Goal: Information Seeking & Learning: Learn about a topic

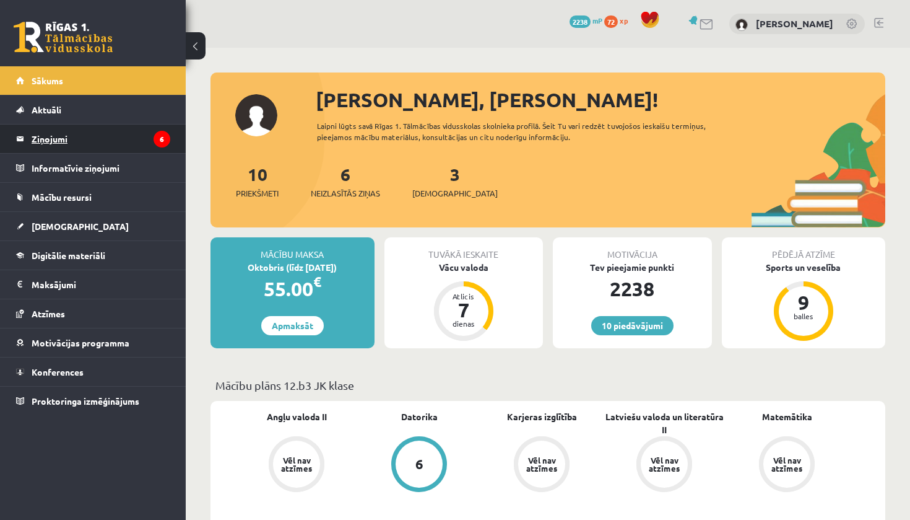
click at [55, 134] on legend "Ziņojumi 6" at bounding box center [101, 138] width 139 height 28
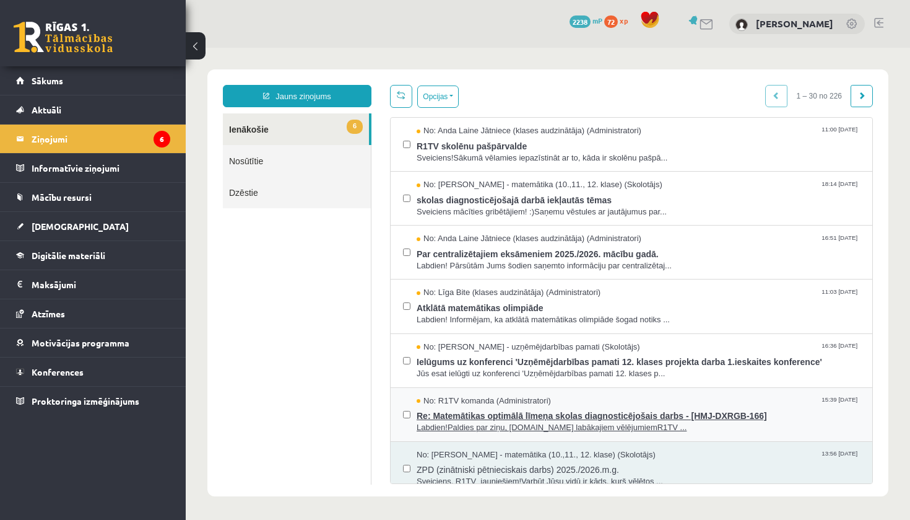
click at [515, 401] on span "No: R1TV komanda (Administratori)" at bounding box center [484, 401] width 134 height 12
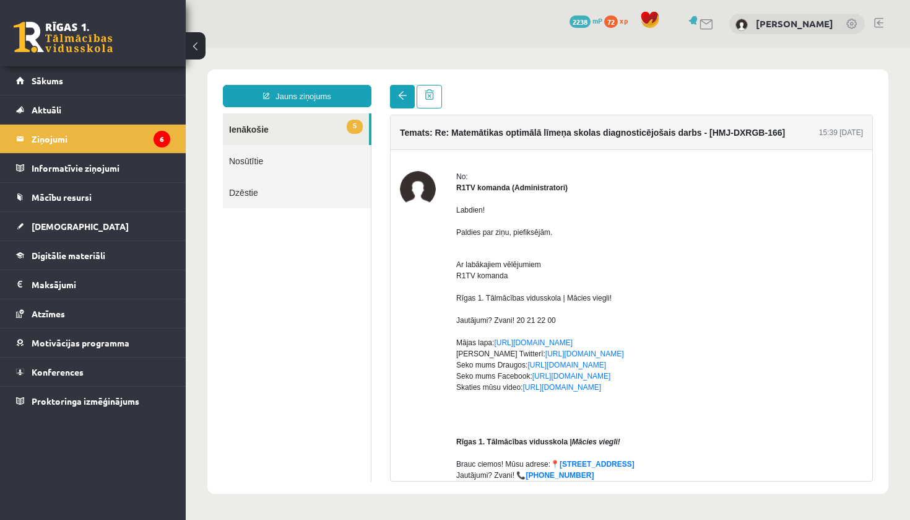
click at [406, 97] on span at bounding box center [402, 95] width 9 height 9
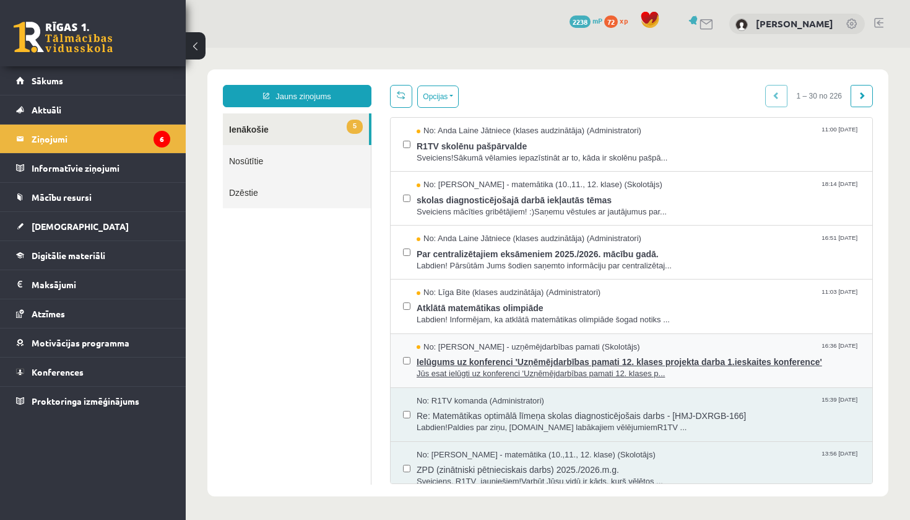
click at [490, 352] on span "Ielūgums uz konferenci 'Uzņēmējdarbības pamati 12. klases projekta darba 1.iesk…" at bounding box center [638, 359] width 443 height 15
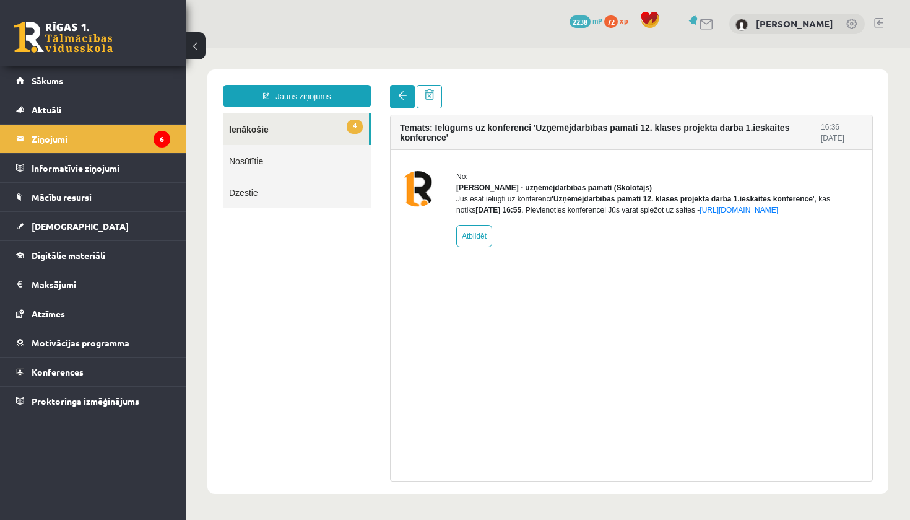
click at [408, 91] on link at bounding box center [402, 97] width 25 height 24
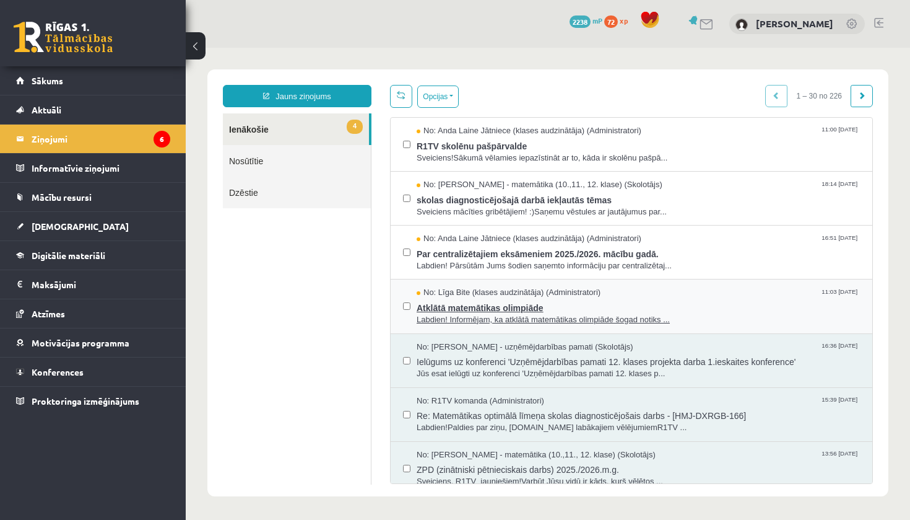
click at [487, 306] on span "Atklātā matemātikas olimpiāde" at bounding box center [638, 305] width 443 height 15
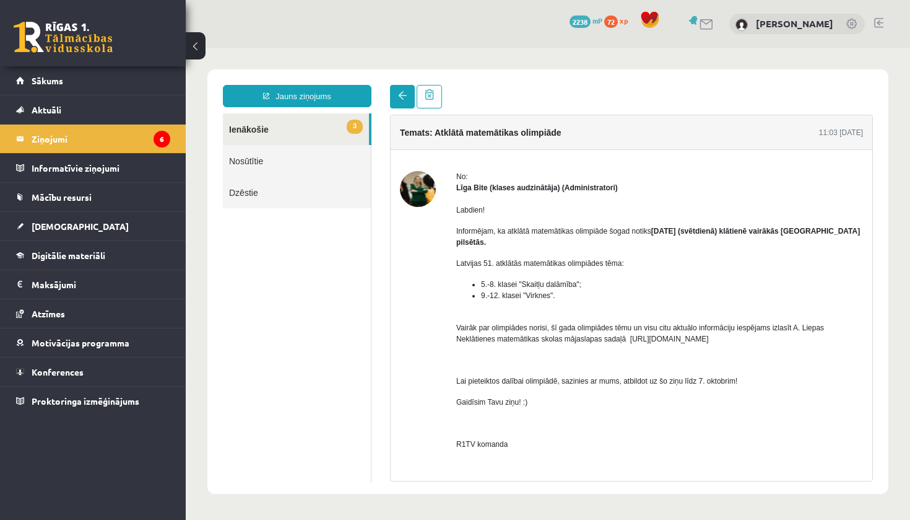
click at [402, 93] on span at bounding box center [402, 95] width 9 height 9
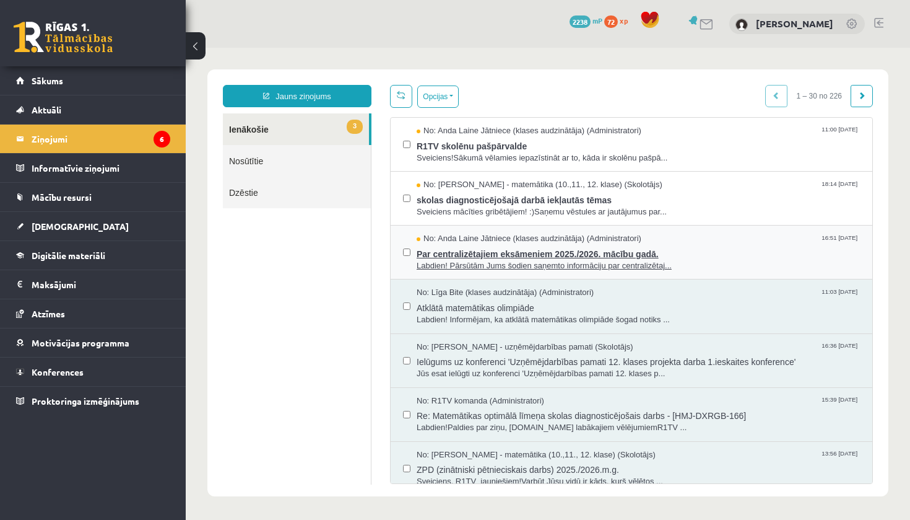
click at [494, 241] on span "No: Anda Laine Jātniece (klases audzinātāja) (Administratori)" at bounding box center [529, 239] width 225 height 12
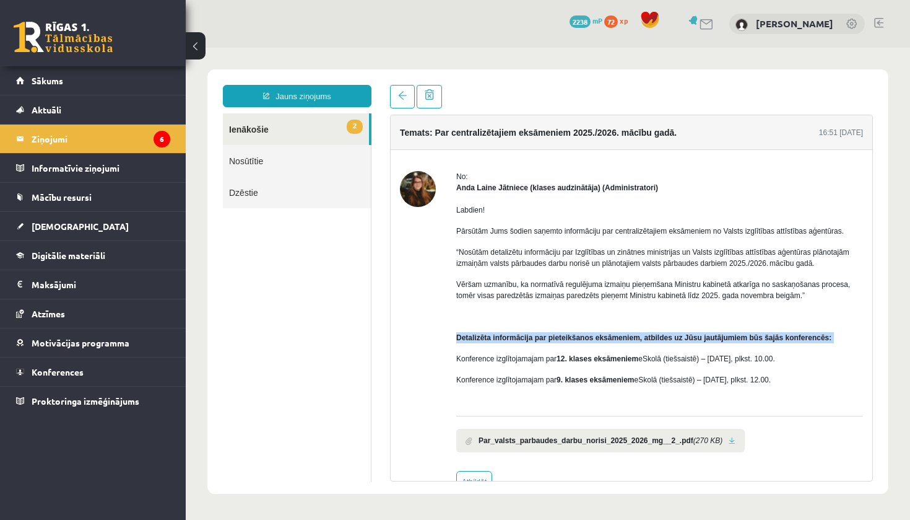
drag, startPoint x: 800, startPoint y: 367, endPoint x: 799, endPoint y: 356, distance: 11.2
click at [799, 355] on div "Labdien! Pārsūtām Jums šodien saņemto informāciju par centralizētajiem eksāmeni…" at bounding box center [659, 299] width 407 height 213
click at [799, 342] on strong "Detalizēta informācija par pieteikšanos eksāmeniem, atbildes uz Jūsu jautājumie…" at bounding box center [643, 337] width 375 height 9
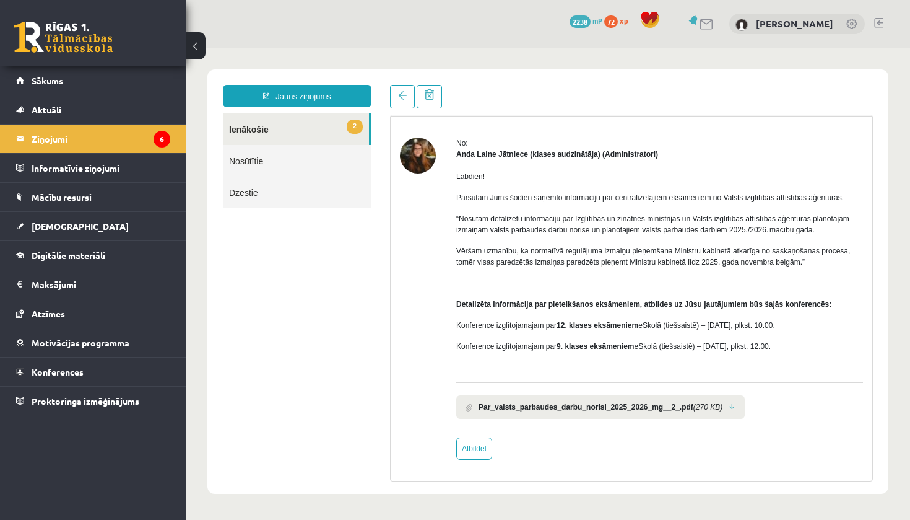
scroll to position [56, 0]
click at [406, 87] on link at bounding box center [402, 97] width 25 height 24
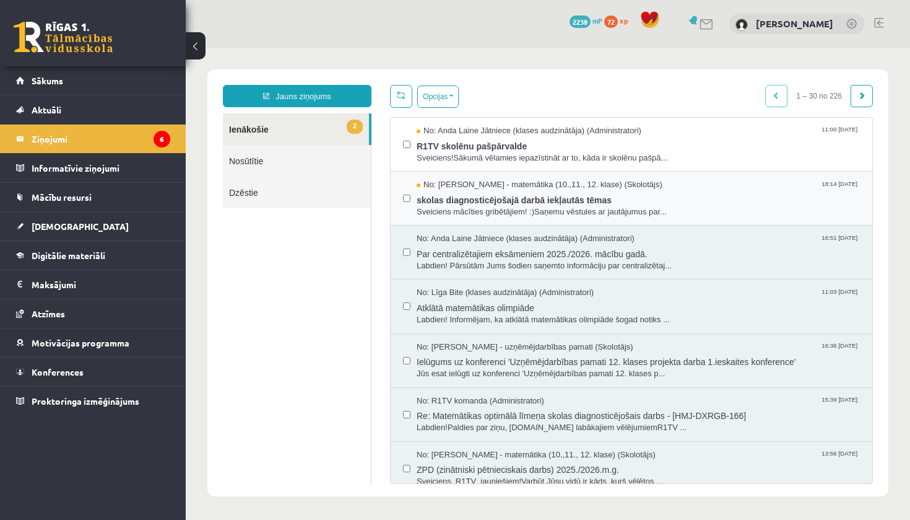
scroll to position [0, 0]
click at [455, 102] on button "Opcijas" at bounding box center [437, 96] width 41 height 22
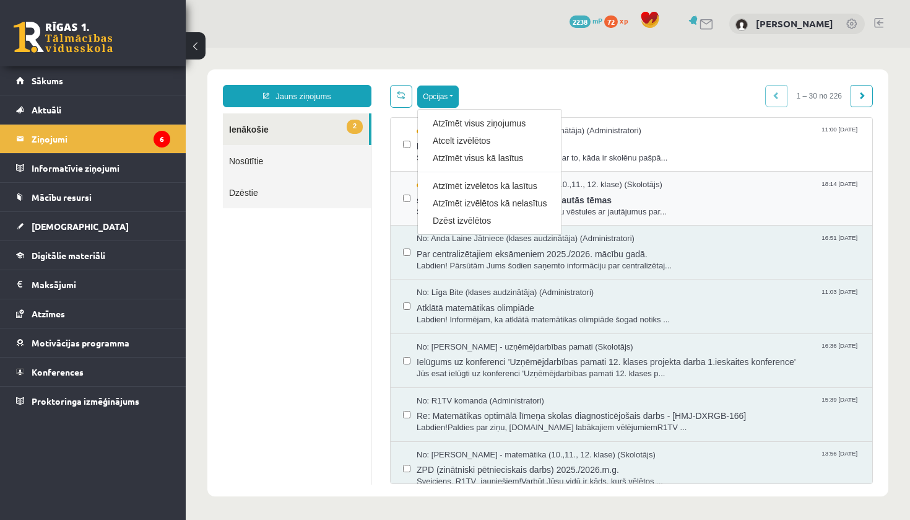
click at [668, 219] on div "No: Laima Tukāne - Grosa - matemātika (10.,11., 12. klase) (Skolotājs) 18:14 07…" at bounding box center [632, 199] width 482 height 54
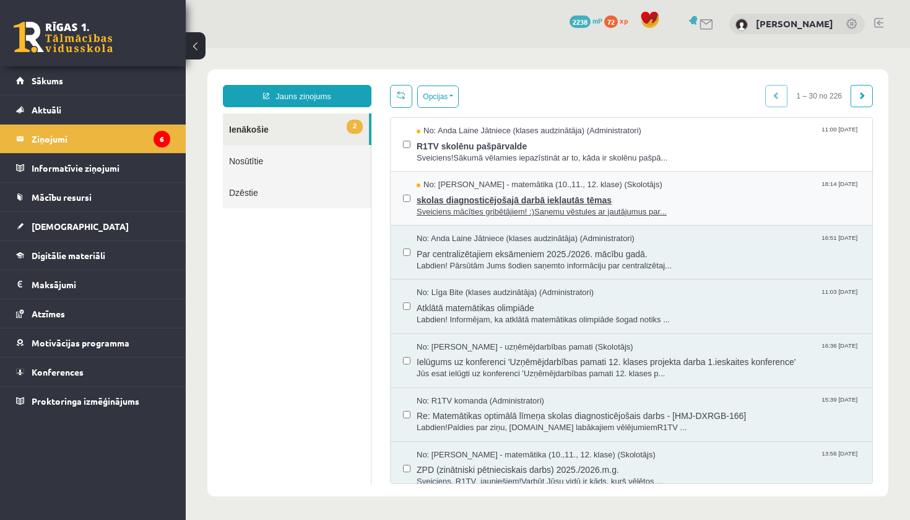
click at [561, 193] on span "skolas diagnosticējošajā darbā iekļautās tēmas" at bounding box center [638, 198] width 443 height 15
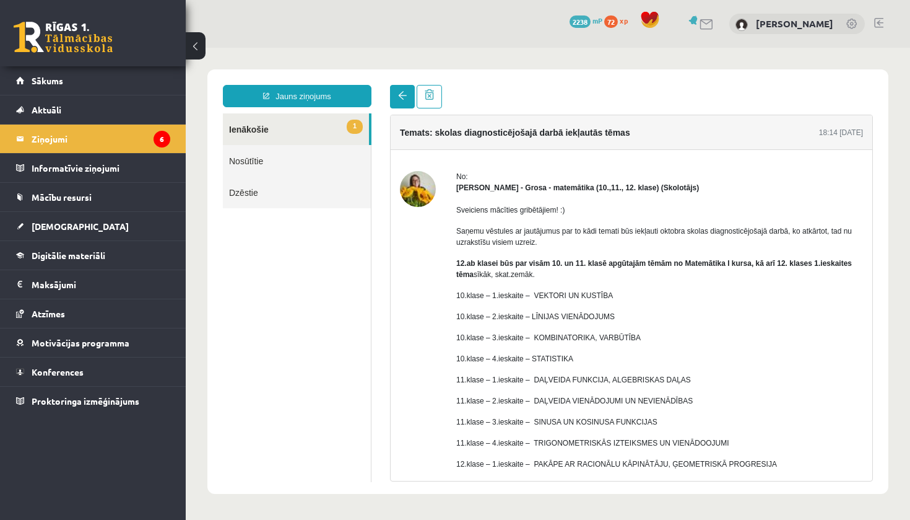
click at [407, 94] on link at bounding box center [402, 97] width 25 height 24
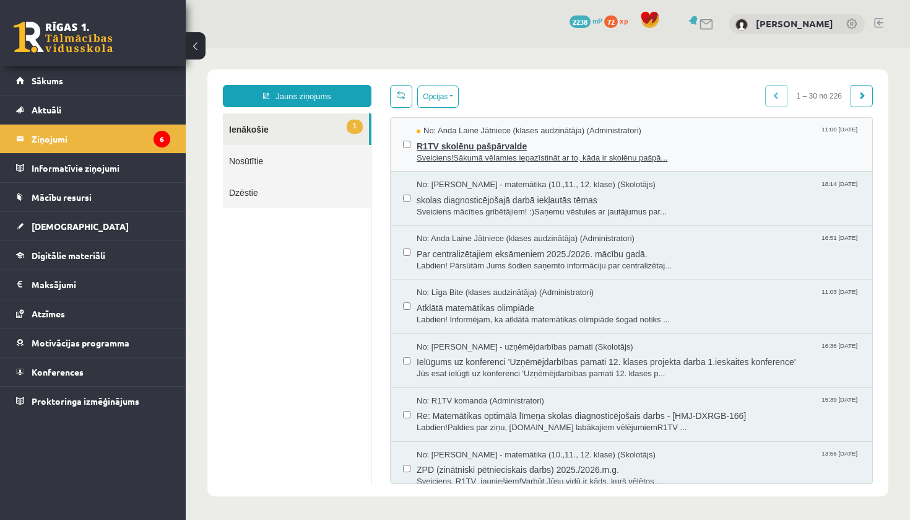
click at [475, 142] on span "R1TV skolēnu pašpārvalde" at bounding box center [638, 144] width 443 height 15
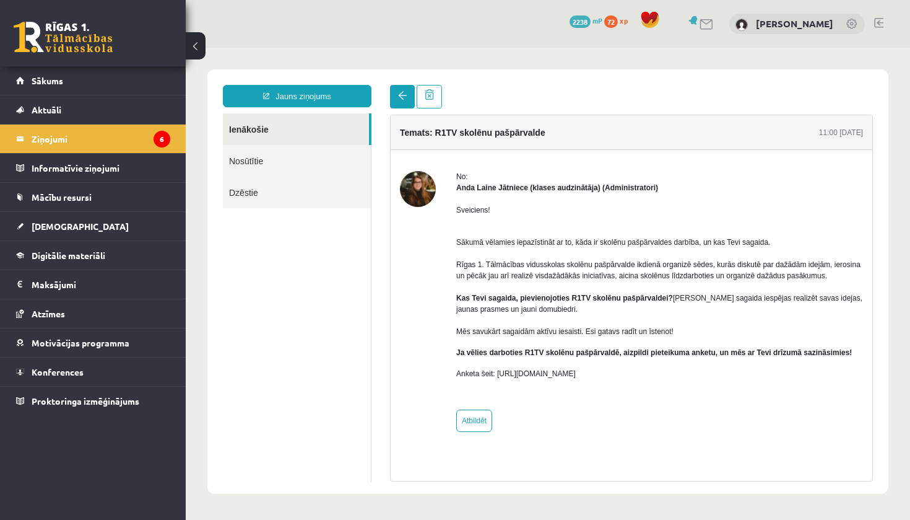
click at [399, 97] on span at bounding box center [402, 95] width 9 height 9
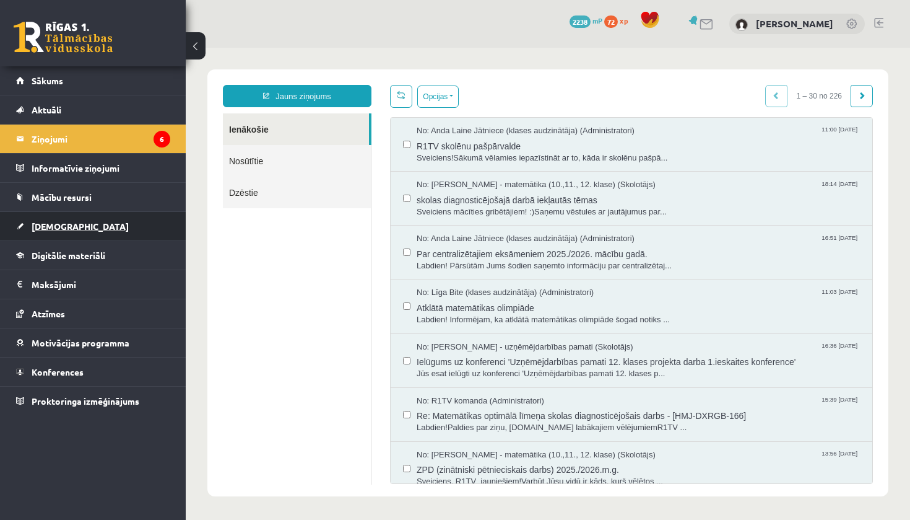
click at [50, 230] on span "[DEMOGRAPHIC_DATA]" at bounding box center [80, 225] width 97 height 11
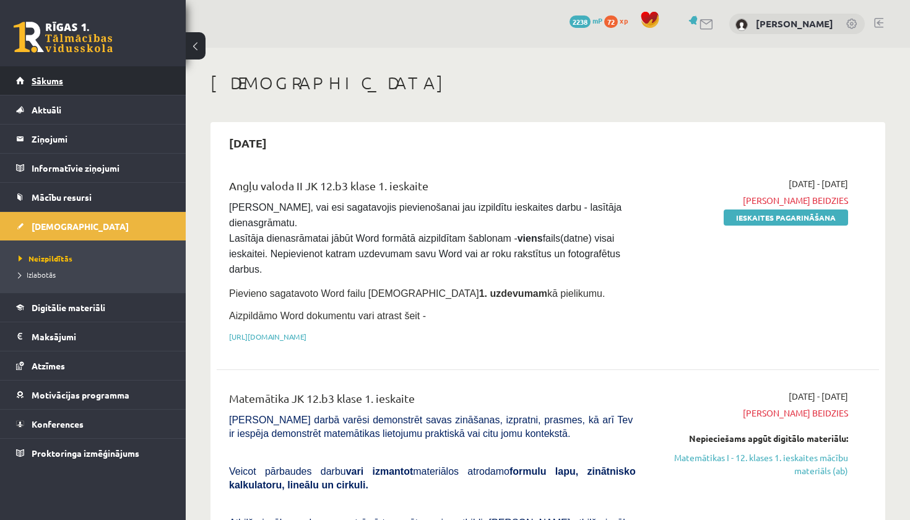
click at [61, 82] on span "Sākums" at bounding box center [48, 80] width 32 height 11
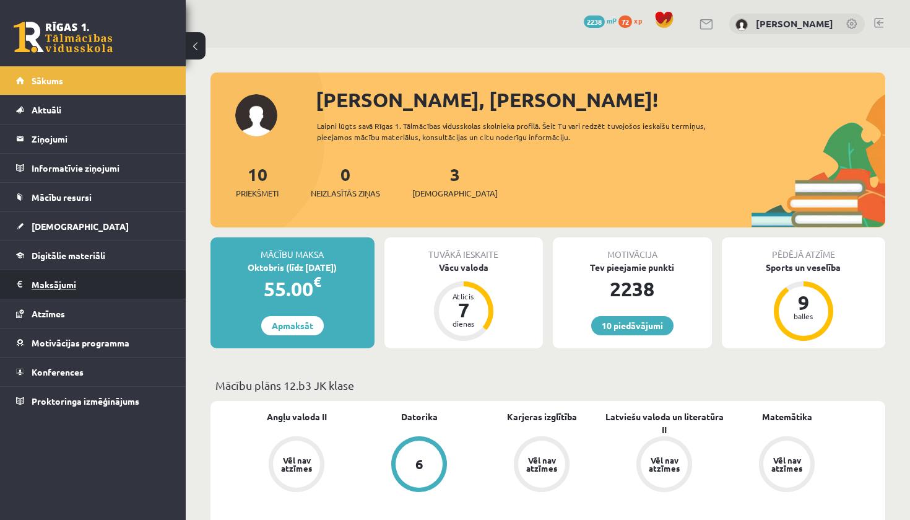
click at [46, 281] on legend "Maksājumi 0" at bounding box center [101, 284] width 139 height 28
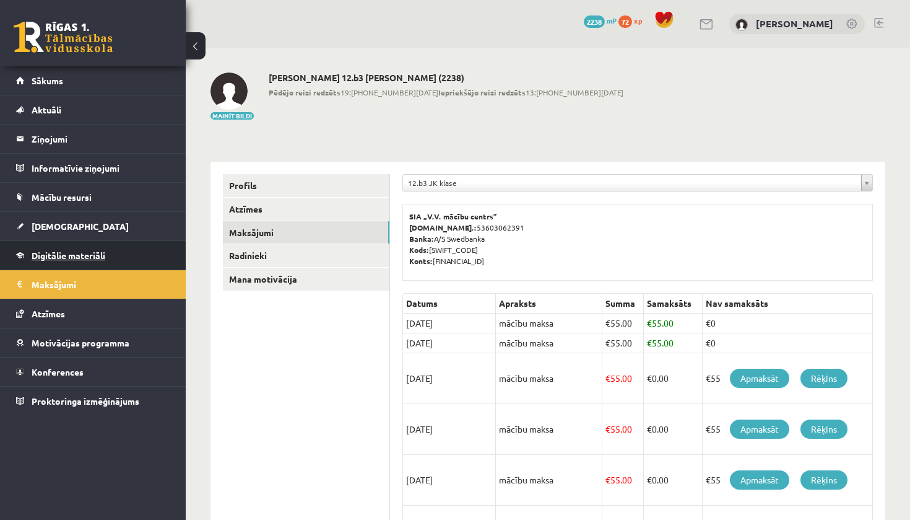
click at [77, 261] on link "Digitālie materiāli" at bounding box center [93, 255] width 154 height 28
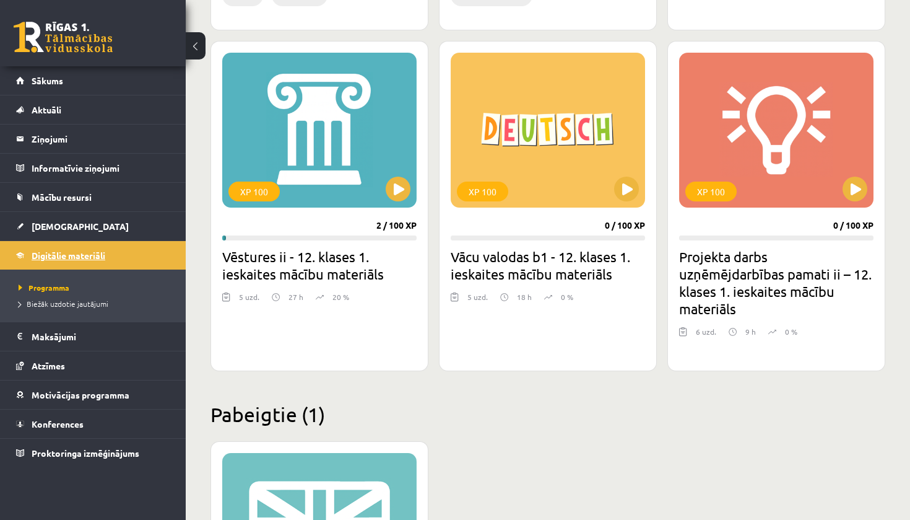
scroll to position [1435, 0]
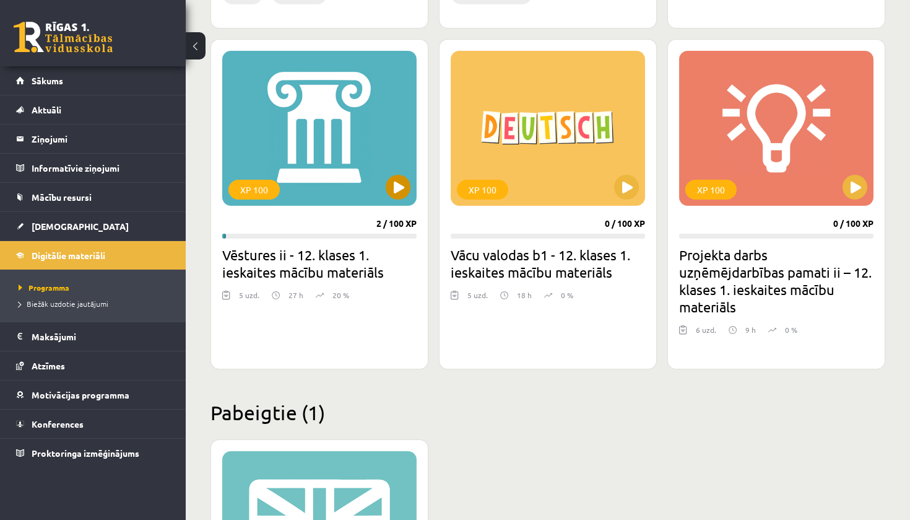
click at [402, 186] on button at bounding box center [398, 187] width 25 height 25
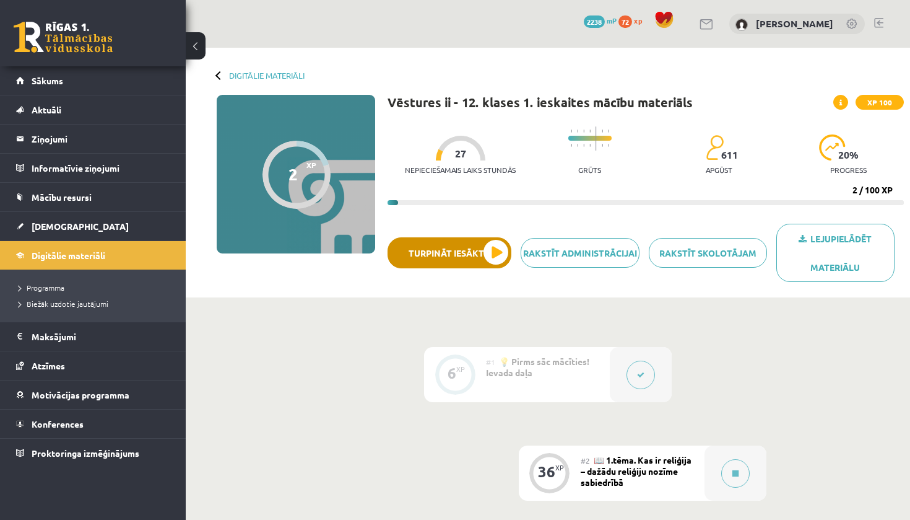
click at [488, 244] on button "Turpināt iesākto" at bounding box center [450, 252] width 124 height 31
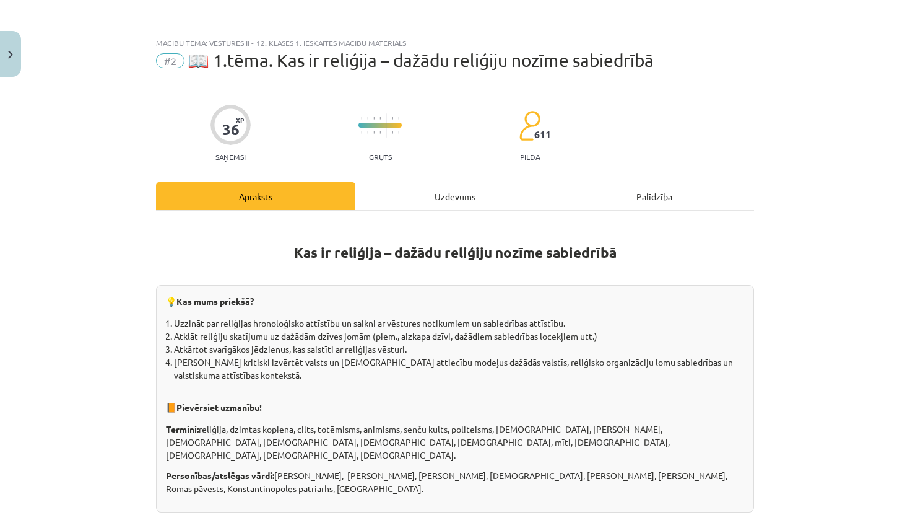
click at [24, 54] on div "Mācību tēma: Vēstures ii - 12. klases 1. ieskaites mācību materiāls #2 📖 1.tēma…" at bounding box center [455, 260] width 910 height 520
click at [0, 60] on button "Close" at bounding box center [10, 54] width 21 height 46
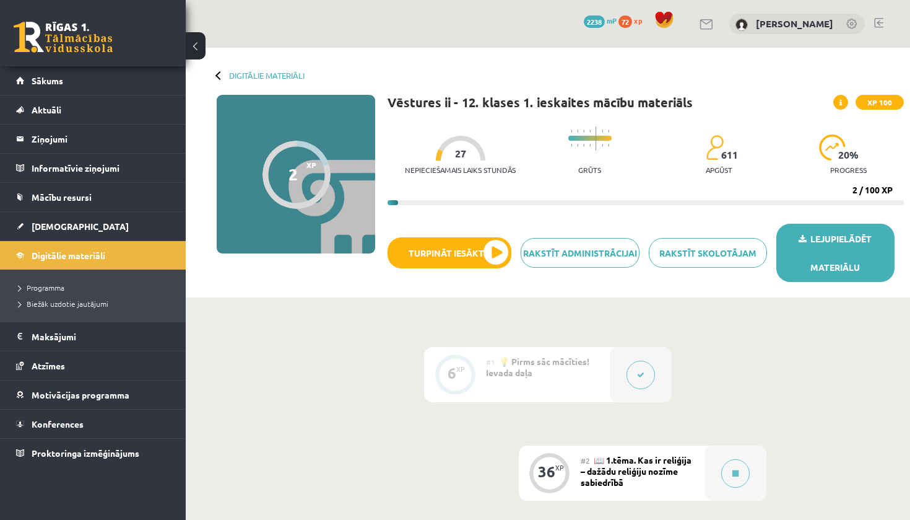
click at [824, 242] on link "Lejupielādēt materiālu" at bounding box center [836, 253] width 118 height 58
click at [819, 245] on link "Lejupielādēt materiālu" at bounding box center [836, 253] width 118 height 58
